Goal: Task Accomplishment & Management: Manage account settings

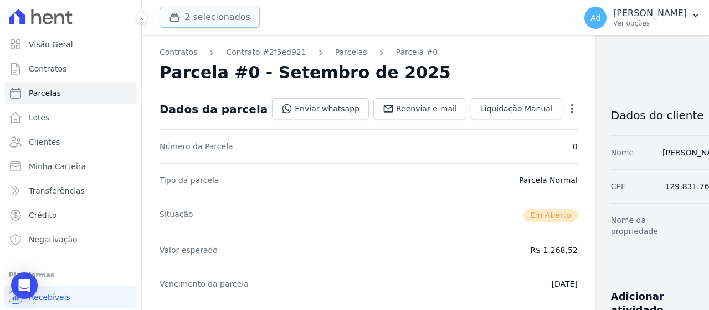
click at [193, 19] on button "2 selecionados" at bounding box center [210, 17] width 100 height 21
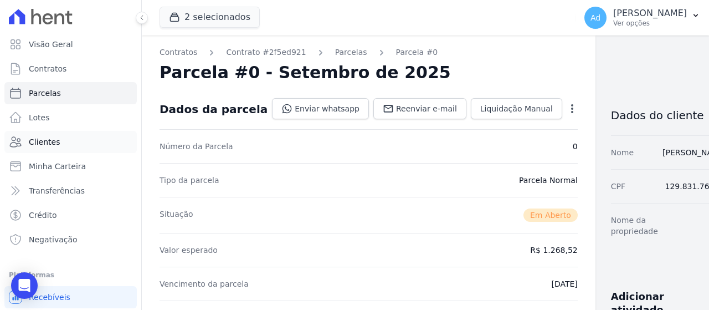
click at [71, 145] on link "Clientes" at bounding box center [70, 142] width 132 height 22
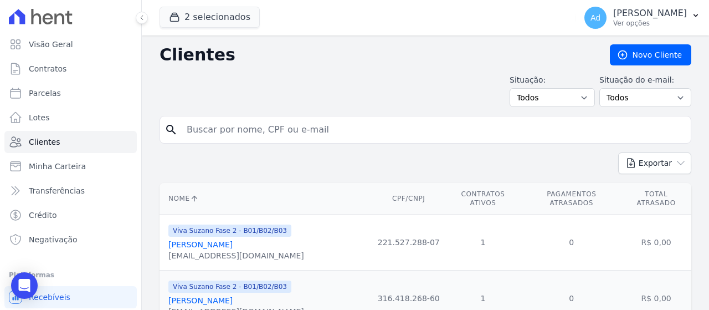
click at [340, 129] on input "search" at bounding box center [433, 130] width 506 height 22
type input "[PERSON_NAME]"
click at [233, 240] on link "[PERSON_NAME]" at bounding box center [200, 244] width 64 height 9
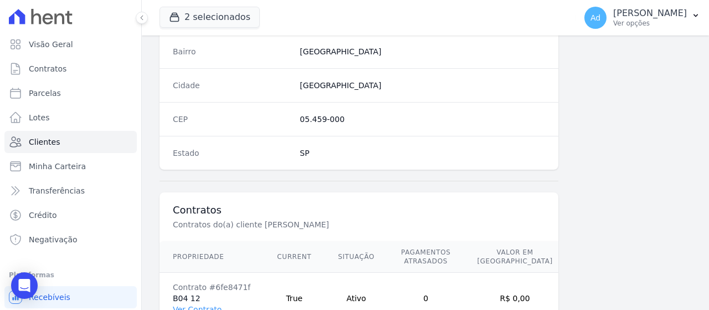
scroll to position [736, 0]
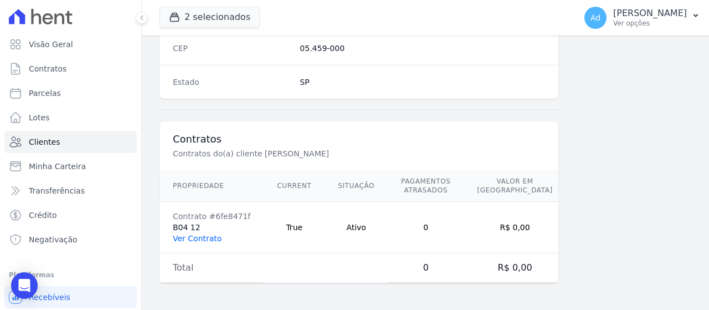
click at [178, 238] on link "Ver Contrato" at bounding box center [197, 238] width 49 height 9
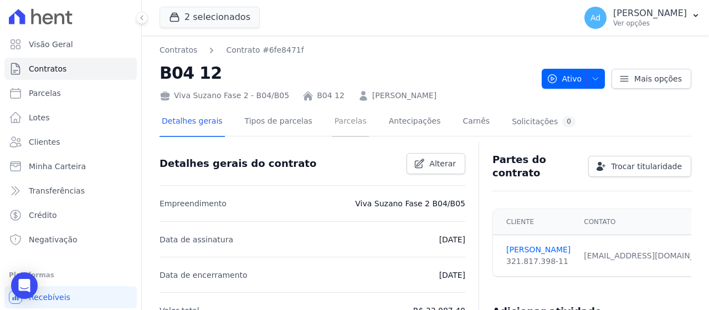
click at [342, 128] on link "Parcelas" at bounding box center [350, 121] width 37 height 29
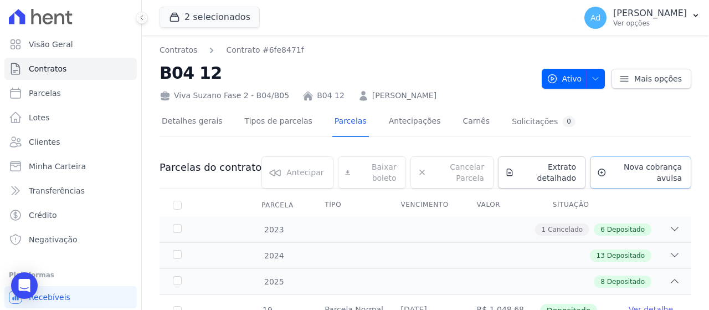
click at [611, 166] on span "Nova cobrança avulsa" at bounding box center [646, 172] width 71 height 22
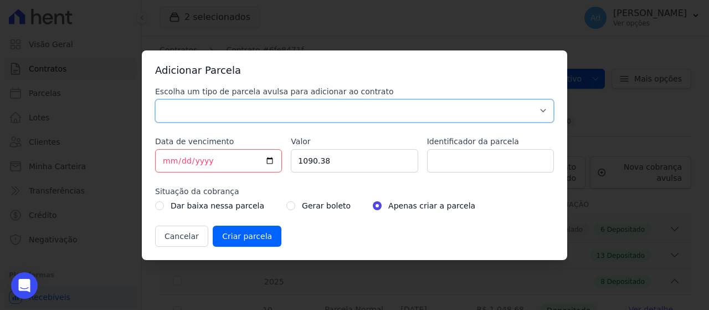
click at [320, 106] on select "Parcela Normal Sinal Caução Intercalada Chaves Pré Chaves Pós Chaves Taxas Quit…" at bounding box center [354, 110] width 399 height 23
select select "standard"
click at [155, 99] on select "Parcela Normal Sinal Caução Intercalada Chaves Pré Chaves Pós Chaves Taxas Quit…" at bounding box center [354, 110] width 399 height 23
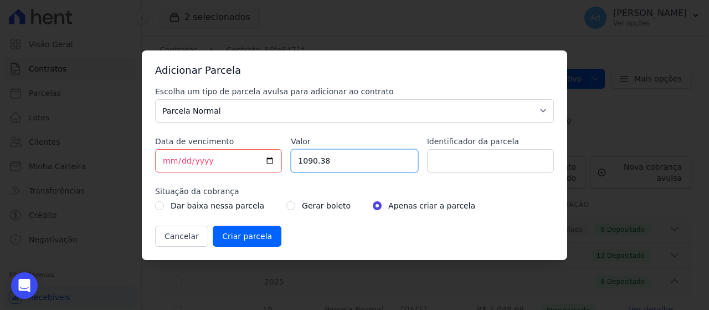
drag, startPoint x: 346, startPoint y: 155, endPoint x: 271, endPoint y: 165, distance: 75.4
click at [271, 165] on div "Escolha um tipo de parcela avulsa para adicionar ao contrato Parcela Normal Sin…" at bounding box center [354, 166] width 399 height 161
type input "808.70"
drag, startPoint x: 443, startPoint y: 164, endPoint x: 448, endPoint y: 167, distance: 6.5
click at [443, 164] on input "Identificador da parcela" at bounding box center [490, 160] width 127 height 23
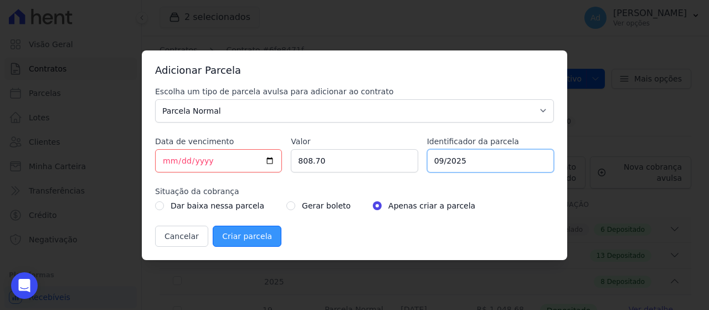
type input "09/2025"
click at [235, 240] on input "Criar parcela" at bounding box center [247, 235] width 69 height 21
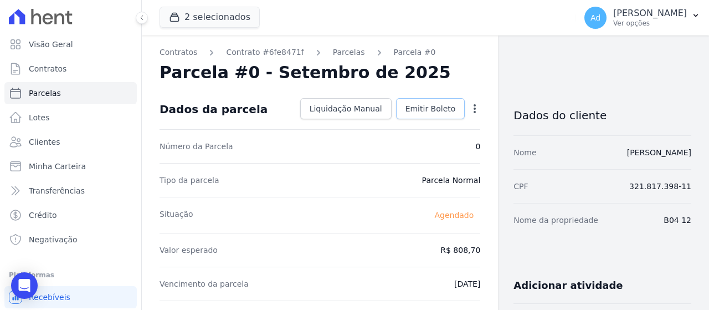
click at [422, 105] on span "Emitir Boleto" at bounding box center [430, 108] width 50 height 11
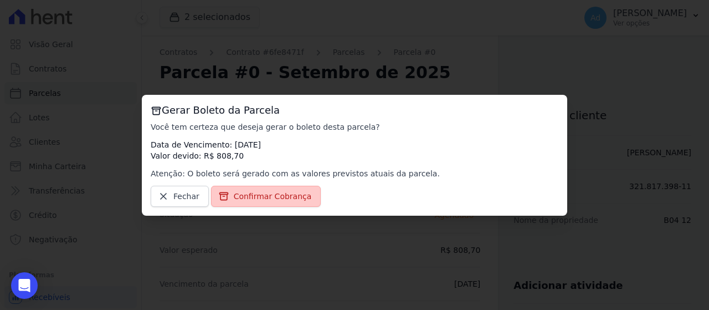
click at [274, 194] on span "Confirmar Cobrança" at bounding box center [273, 196] width 78 height 11
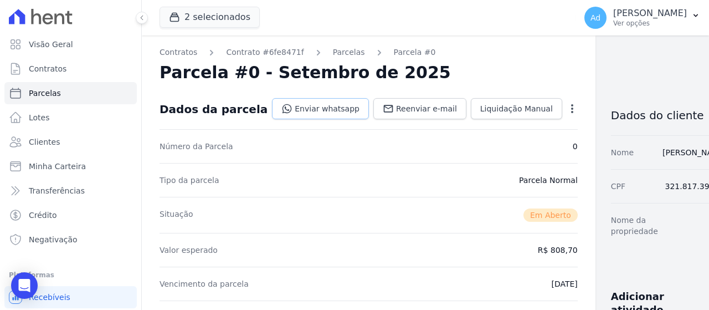
click at [286, 101] on link "Enviar whatsapp" at bounding box center [320, 108] width 97 height 21
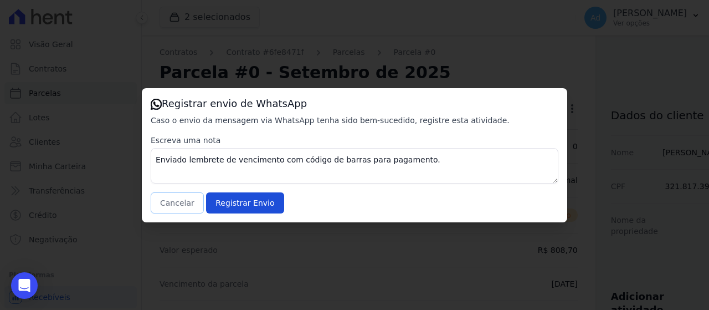
click at [179, 206] on button "Cancelar" at bounding box center [177, 202] width 53 height 21
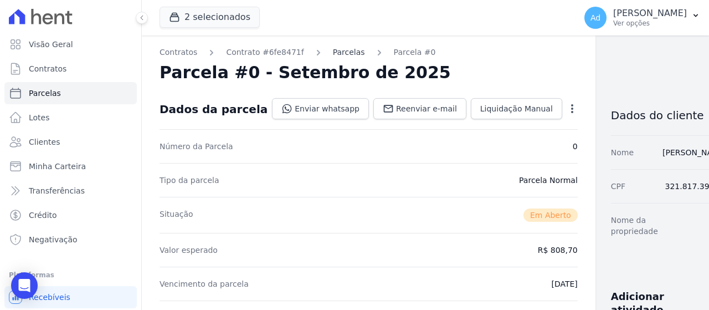
click at [335, 50] on link "Parcelas" at bounding box center [349, 53] width 32 height 12
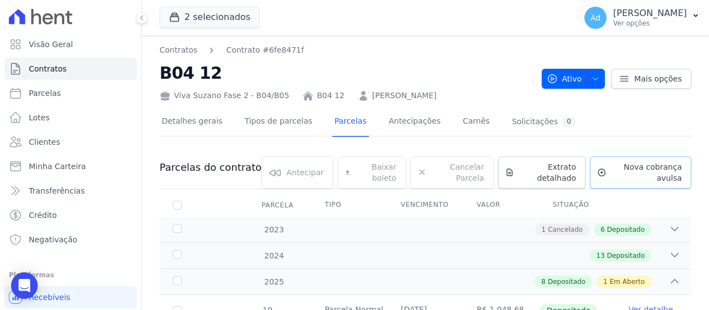
click at [635, 166] on span "Nova cobrança avulsa" at bounding box center [646, 172] width 71 height 22
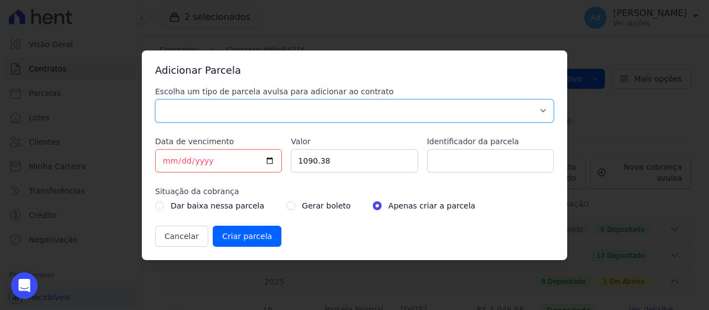
click at [326, 102] on select "Parcela Normal Sinal Caução Intercalada Chaves Pré Chaves Pós Chaves Taxas Quit…" at bounding box center [354, 110] width 399 height 23
select select "standard"
click at [155, 99] on select "Parcela Normal Sinal Caução Intercalada Chaves Pré Chaves Pós Chaves Taxas Quit…" at bounding box center [354, 110] width 399 height 23
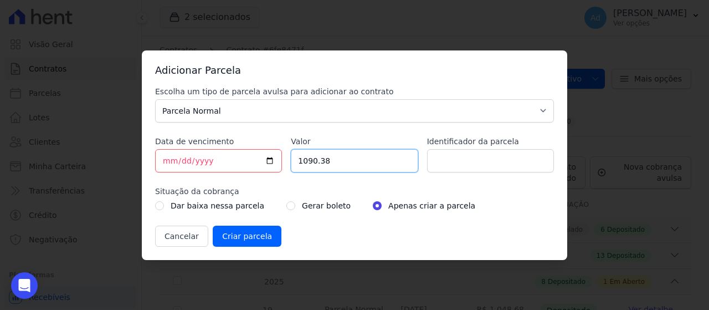
click at [308, 160] on input "1090.38" at bounding box center [354, 160] width 127 height 23
drag, startPoint x: 338, startPoint y: 162, endPoint x: 244, endPoint y: 150, distance: 95.4
click at [246, 153] on div "Escolha um tipo de parcela avulsa para adicionar ao contrato Parcela Normal Sin…" at bounding box center [354, 166] width 399 height 161
type input "697.34"
click at [500, 170] on input "Identificador da parcela" at bounding box center [490, 160] width 127 height 23
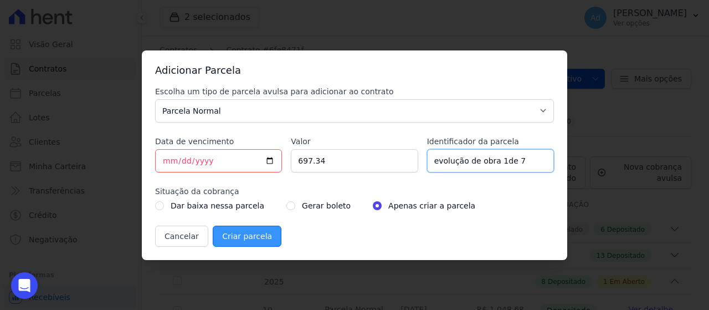
type input "evolução de obra 1de 7"
click at [251, 242] on input "Criar parcela" at bounding box center [247, 235] width 69 height 21
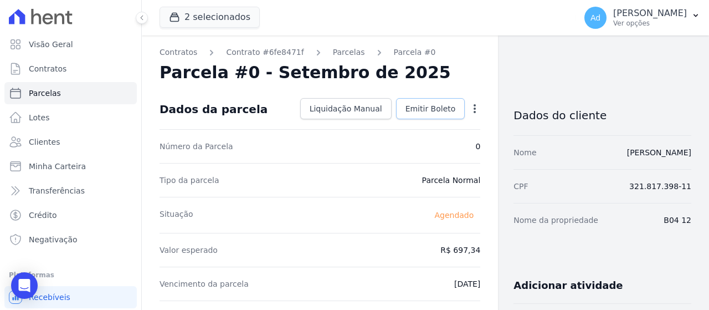
click at [420, 102] on link "Emitir Boleto" at bounding box center [430, 108] width 69 height 21
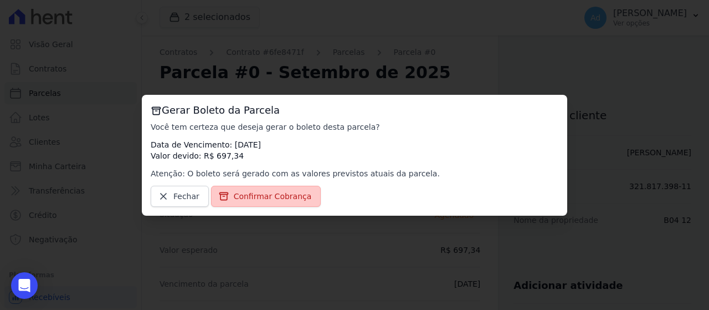
click at [280, 194] on span "Confirmar Cobrança" at bounding box center [273, 196] width 78 height 11
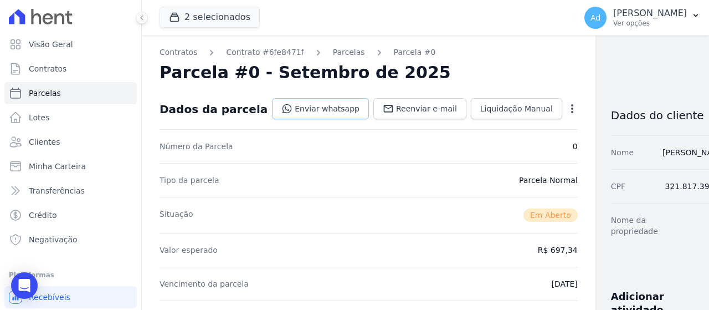
click at [301, 113] on link "Enviar whatsapp" at bounding box center [320, 108] width 97 height 21
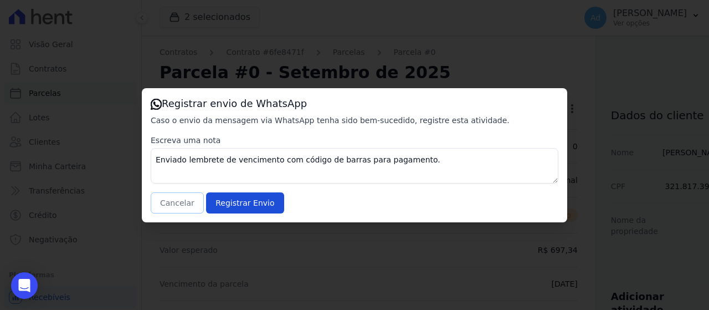
click at [178, 200] on button "Cancelar" at bounding box center [177, 202] width 53 height 21
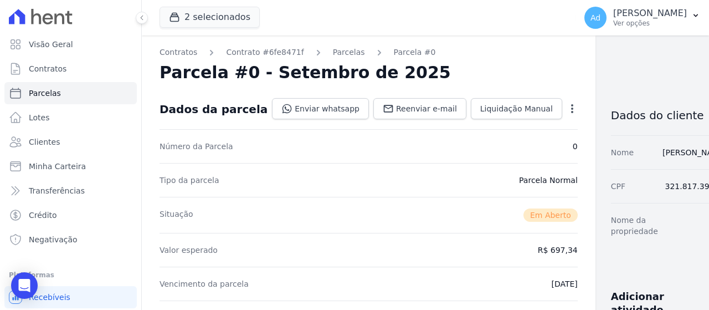
click at [423, 178] on div "Tipo da parcela [GEOGRAPHIC_DATA]" at bounding box center [369, 180] width 418 height 34
